Goal: Complete application form

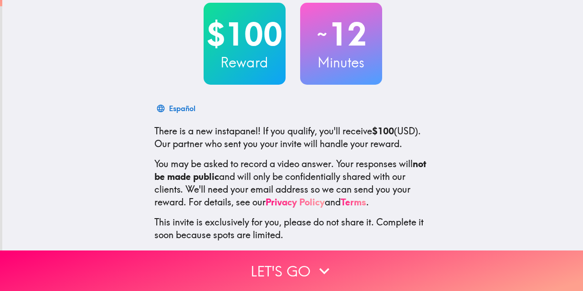
scroll to position [57, 0]
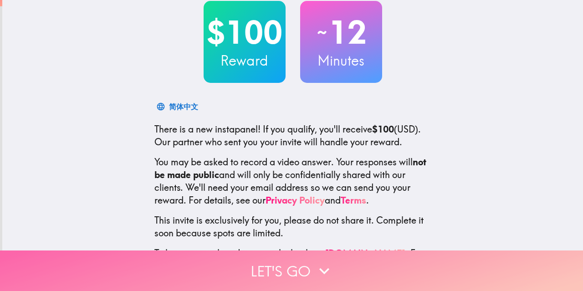
click at [278, 260] on button "Let's go" at bounding box center [291, 270] width 583 height 41
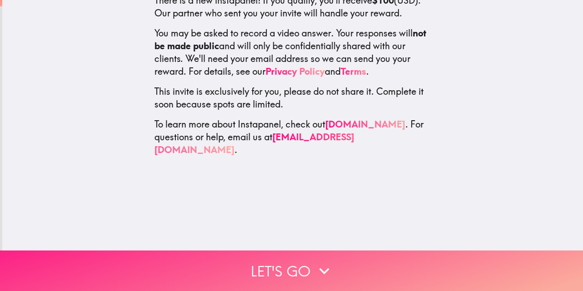
scroll to position [0, 0]
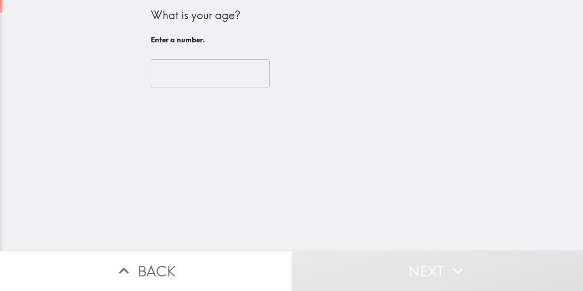
click at [198, 73] on input "number" at bounding box center [210, 73] width 119 height 28
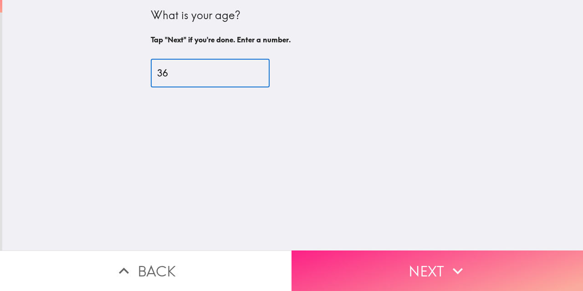
type input "36"
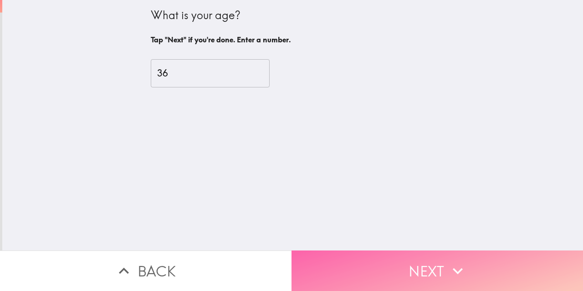
click at [448, 262] on icon "button" at bounding box center [458, 271] width 20 height 20
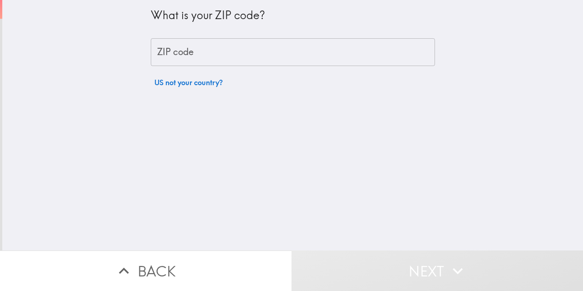
click at [223, 60] on input "ZIP code" at bounding box center [293, 52] width 284 height 28
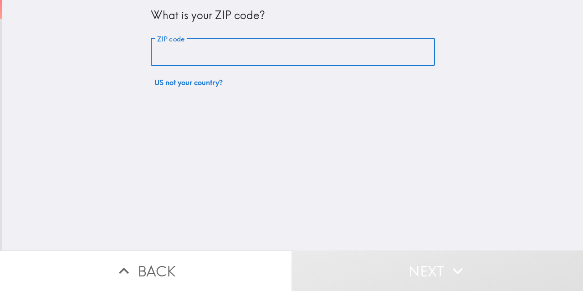
type input "78217"
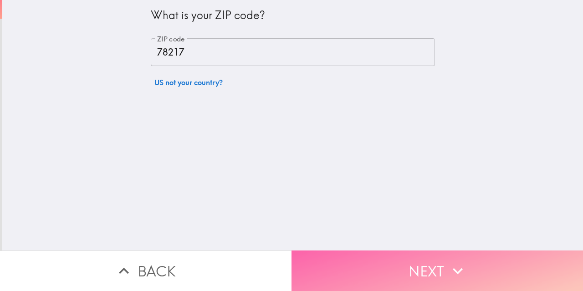
click at [368, 253] on button "Next" at bounding box center [436, 270] width 291 height 41
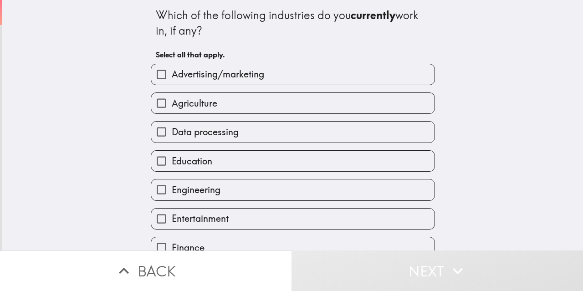
drag, startPoint x: 260, startPoint y: 191, endPoint x: 247, endPoint y: 225, distance: 36.4
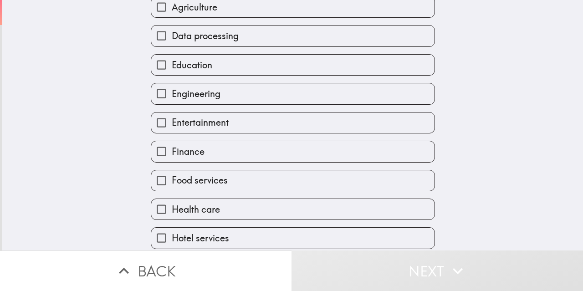
scroll to position [106, 0]
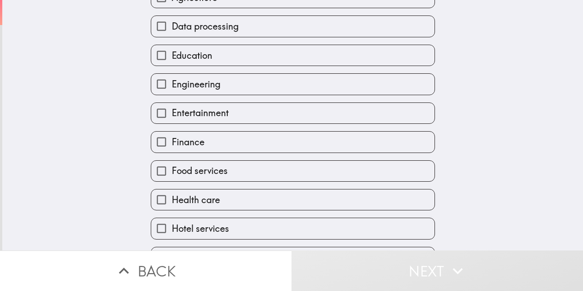
click at [205, 109] on span "Entertainment" at bounding box center [200, 113] width 57 height 13
click at [172, 109] on input "Entertainment" at bounding box center [161, 113] width 20 height 20
checkbox input "true"
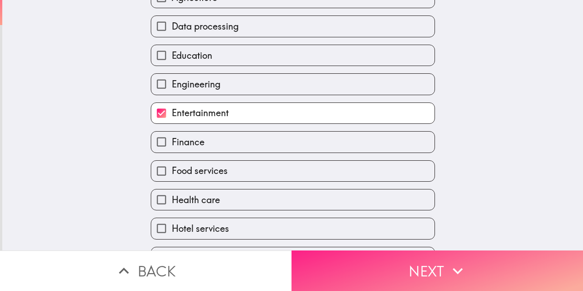
click at [413, 275] on button "Next" at bounding box center [436, 270] width 291 height 41
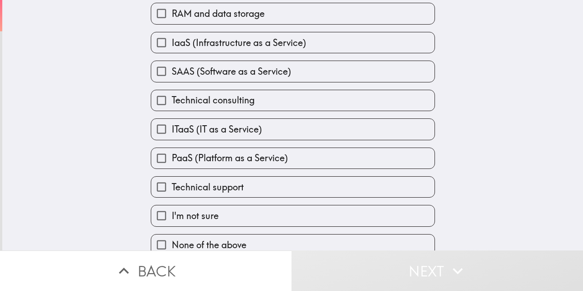
scroll to position [133, 0]
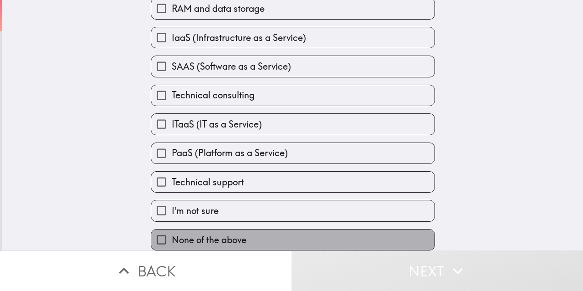
click at [238, 235] on span "None of the above" at bounding box center [209, 240] width 75 height 13
click at [172, 235] on input "None of the above" at bounding box center [161, 239] width 20 height 20
checkbox input "true"
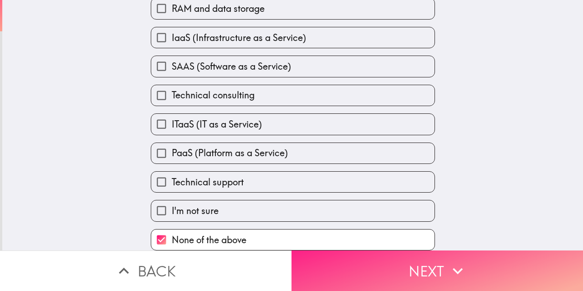
click at [377, 271] on button "Next" at bounding box center [436, 270] width 291 height 41
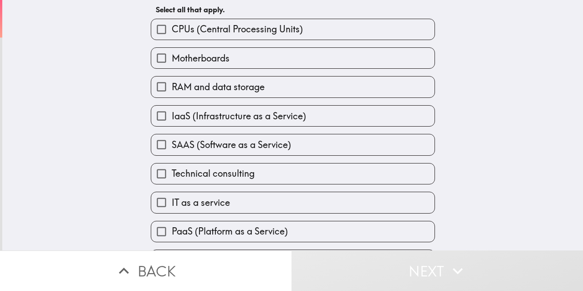
scroll to position [46, 0]
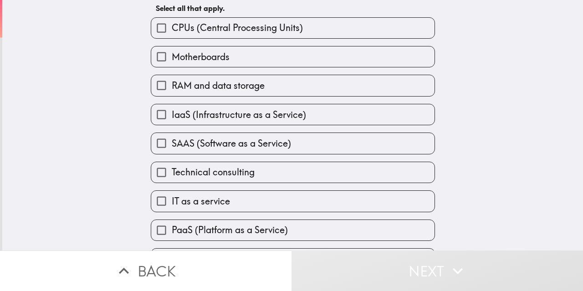
click at [246, 53] on label "Motherboards" at bounding box center [292, 56] width 283 height 20
click at [172, 53] on input "Motherboards" at bounding box center [161, 56] width 20 height 20
checkbox input "true"
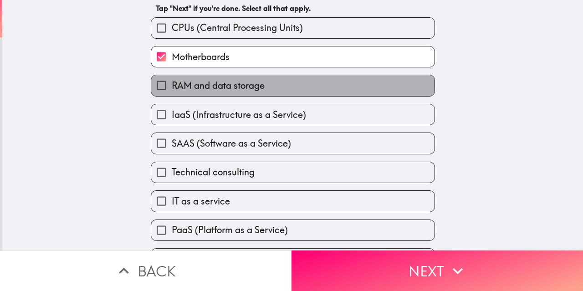
click at [228, 85] on span "RAM and data storage" at bounding box center [218, 85] width 93 height 13
click at [172, 85] on input "RAM and data storage" at bounding box center [161, 85] width 20 height 20
checkbox input "true"
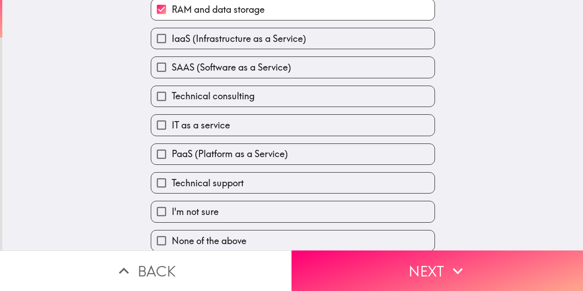
scroll to position [123, 0]
click at [227, 98] on span "Technical consulting" at bounding box center [213, 95] width 83 height 13
click at [172, 98] on input "Technical consulting" at bounding box center [161, 96] width 20 height 20
checkbox input "true"
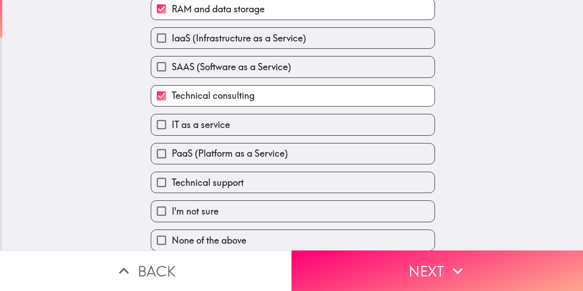
scroll to position [133, 0]
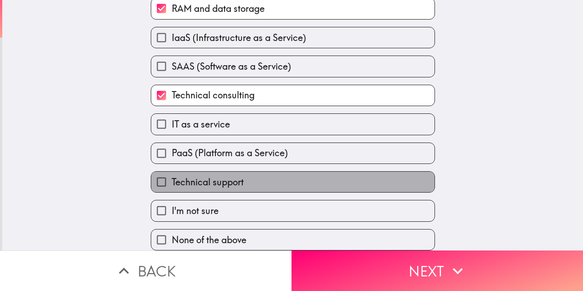
click at [229, 176] on span "Technical support" at bounding box center [208, 182] width 72 height 13
click at [172, 172] on input "Technical support" at bounding box center [161, 182] width 20 height 20
checkbox input "true"
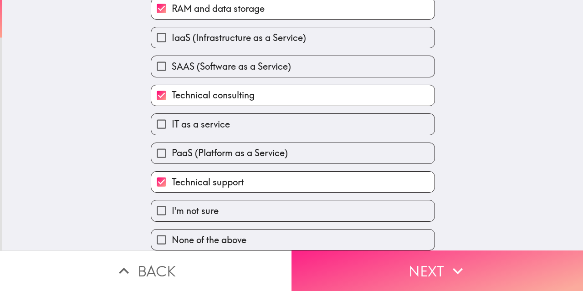
click at [425, 264] on button "Next" at bounding box center [436, 270] width 291 height 41
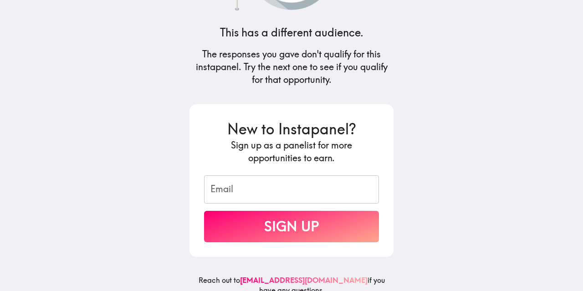
scroll to position [111, 0]
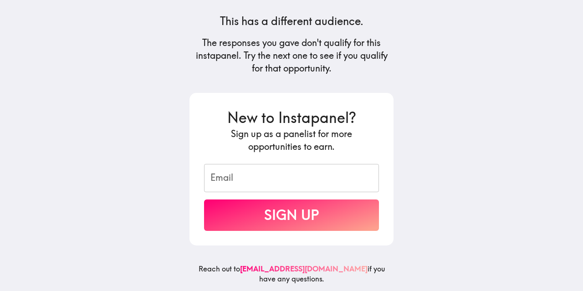
click at [303, 168] on input "Email" at bounding box center [291, 178] width 175 height 28
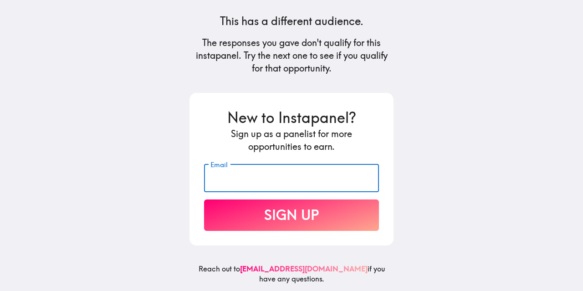
type input "[EMAIL_ADDRESS][DOMAIN_NAME]"
drag, startPoint x: 290, startPoint y: 205, endPoint x: 292, endPoint y: 197, distance: 8.8
click at [292, 199] on button "Sign Up" at bounding box center [291, 214] width 175 height 31
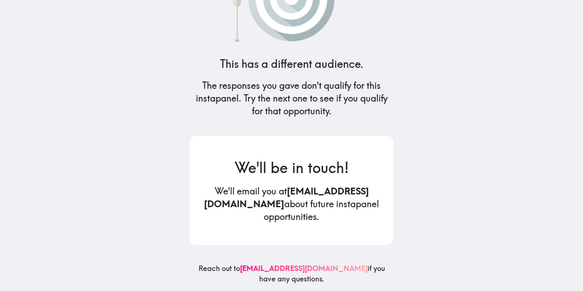
scroll to position [56, 0]
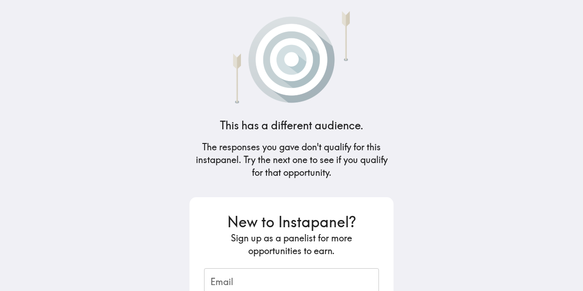
scroll to position [111, 0]
